Goal: Book appointment/travel/reservation

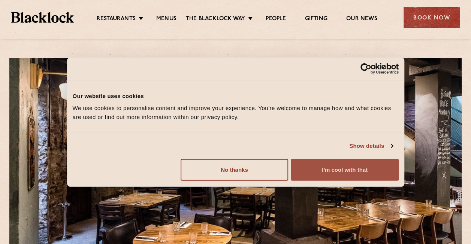
click at [337, 173] on button "I'm cool with that" at bounding box center [345, 170] width 108 height 22
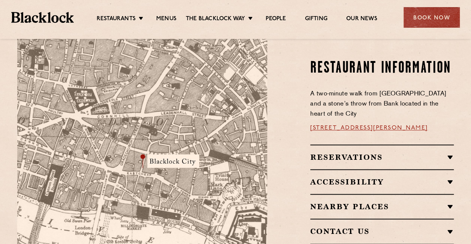
scroll to position [432, 0]
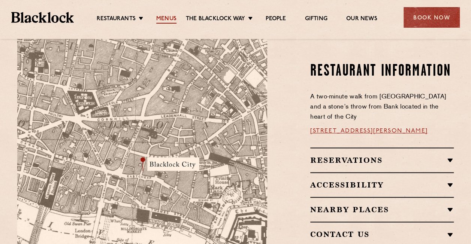
click at [166, 19] on link "Menus" at bounding box center [166, 19] width 20 height 8
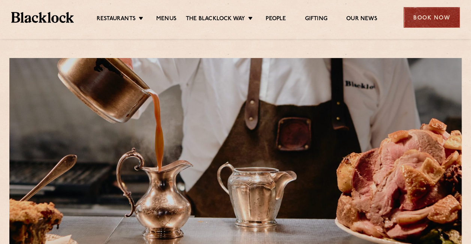
click at [451, 8] on div "Book Now" at bounding box center [431, 17] width 56 height 21
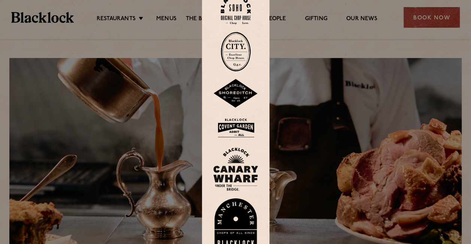
click at [240, 49] on img at bounding box center [236, 52] width 30 height 40
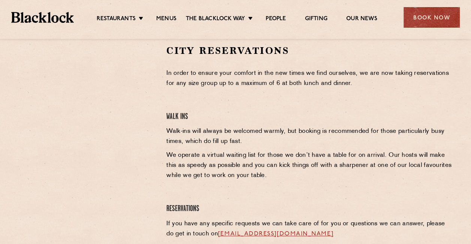
scroll to position [252, 0]
